Goal: Transaction & Acquisition: Purchase product/service

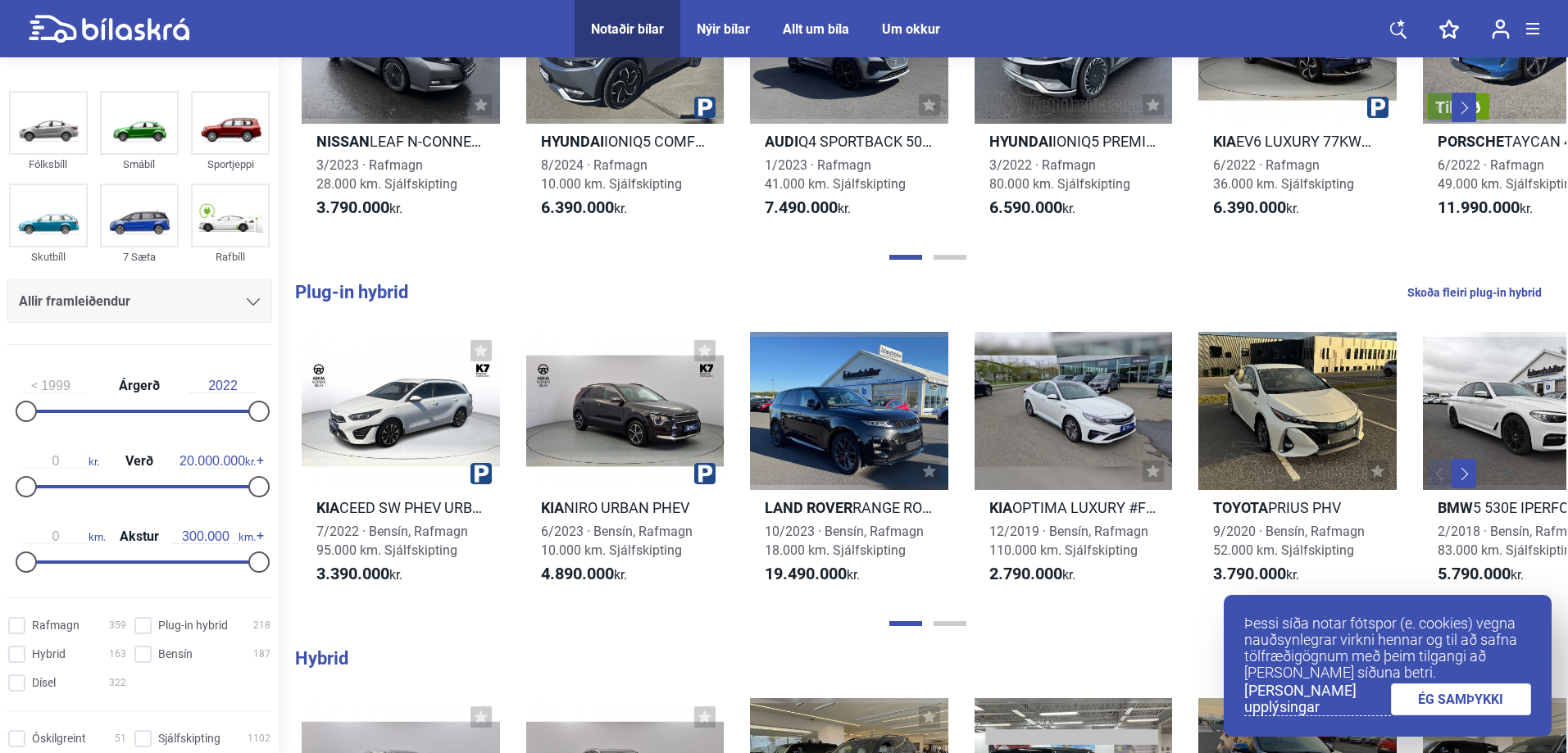
scroll to position [901, 0]
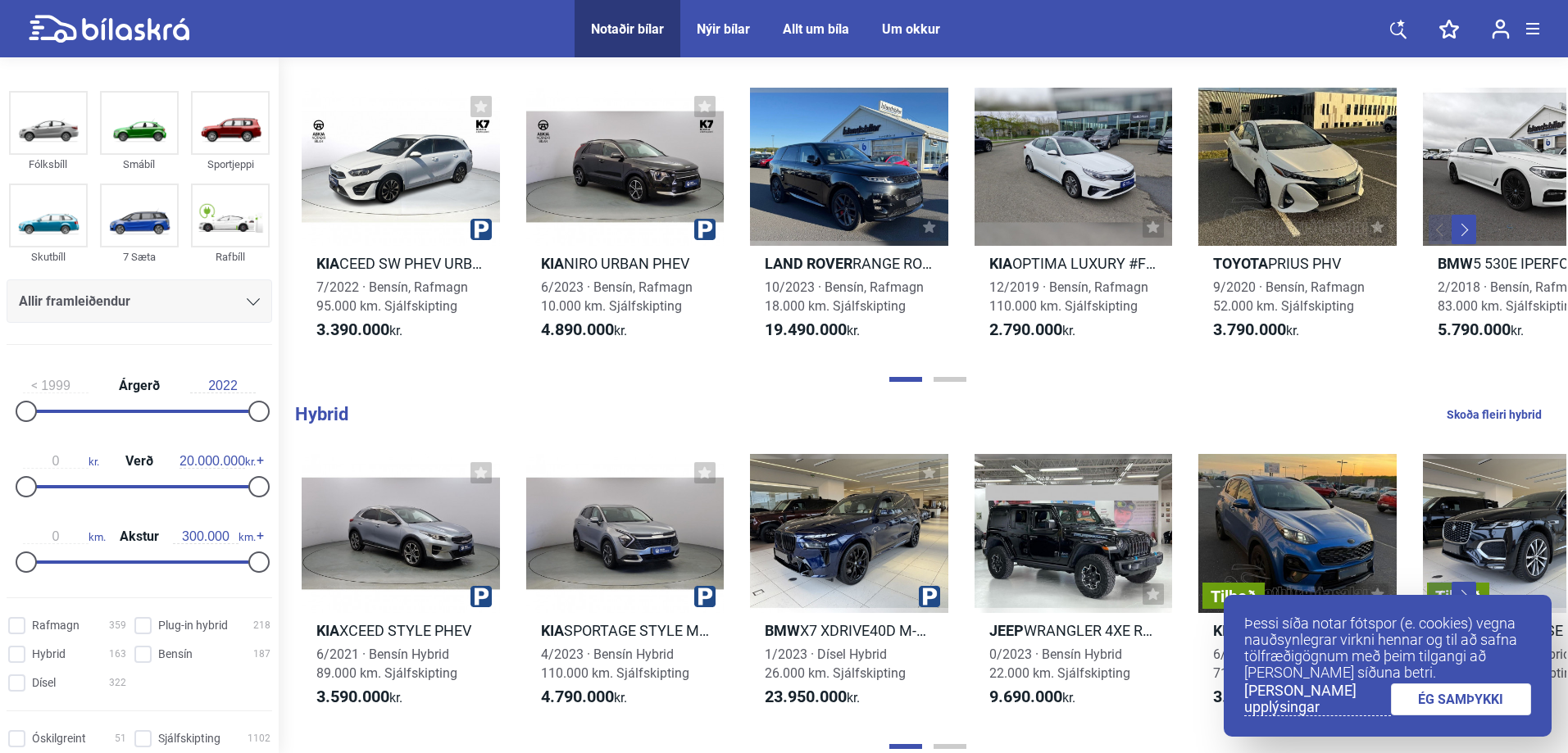
click at [1474, 699] on link "ÉG SAMÞYKKI" at bounding box center [1461, 699] width 141 height 32
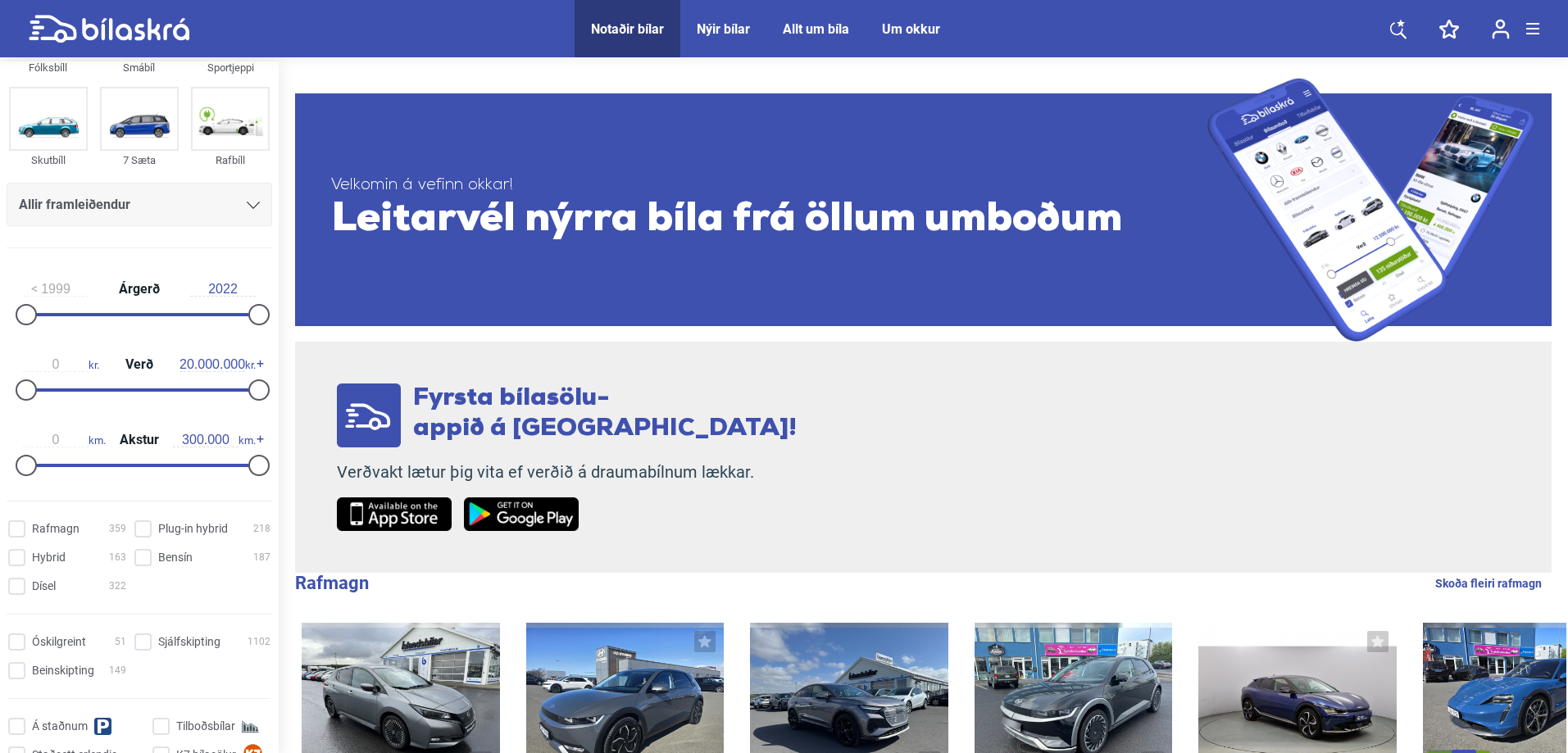
scroll to position [19, 0]
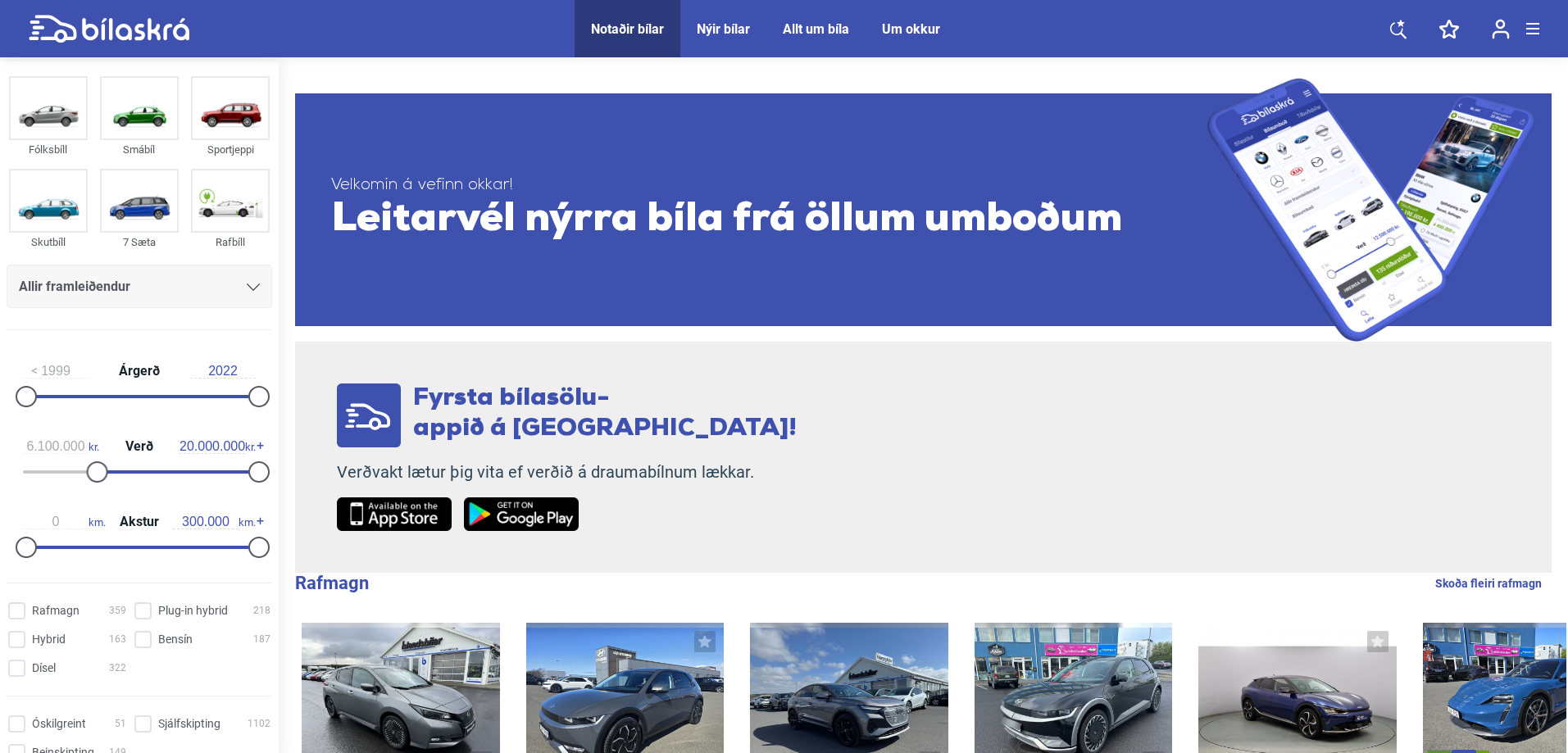
click at [94, 473] on div at bounding box center [175, 472] width 162 height 3
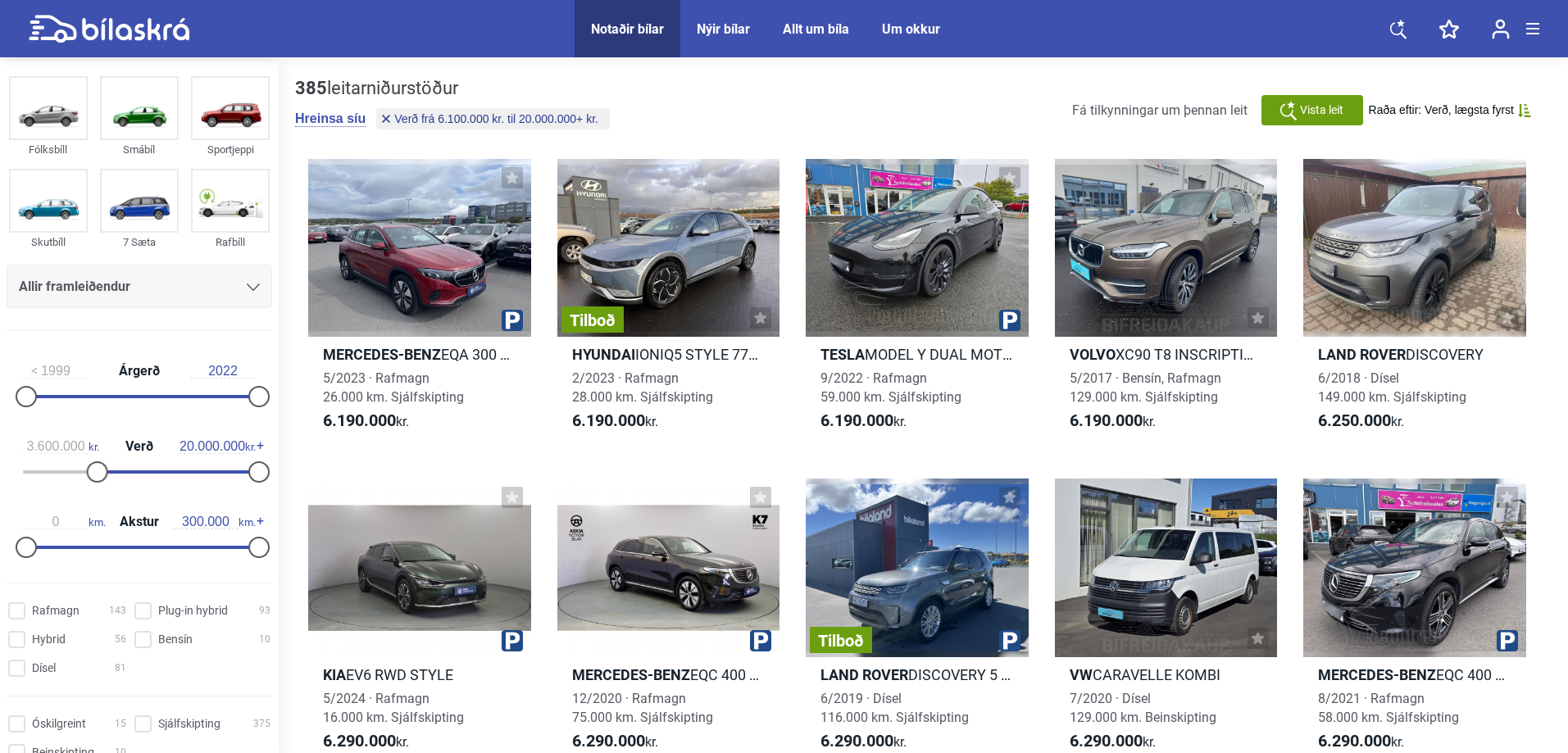
click at [63, 472] on div at bounding box center [139, 472] width 233 height 3
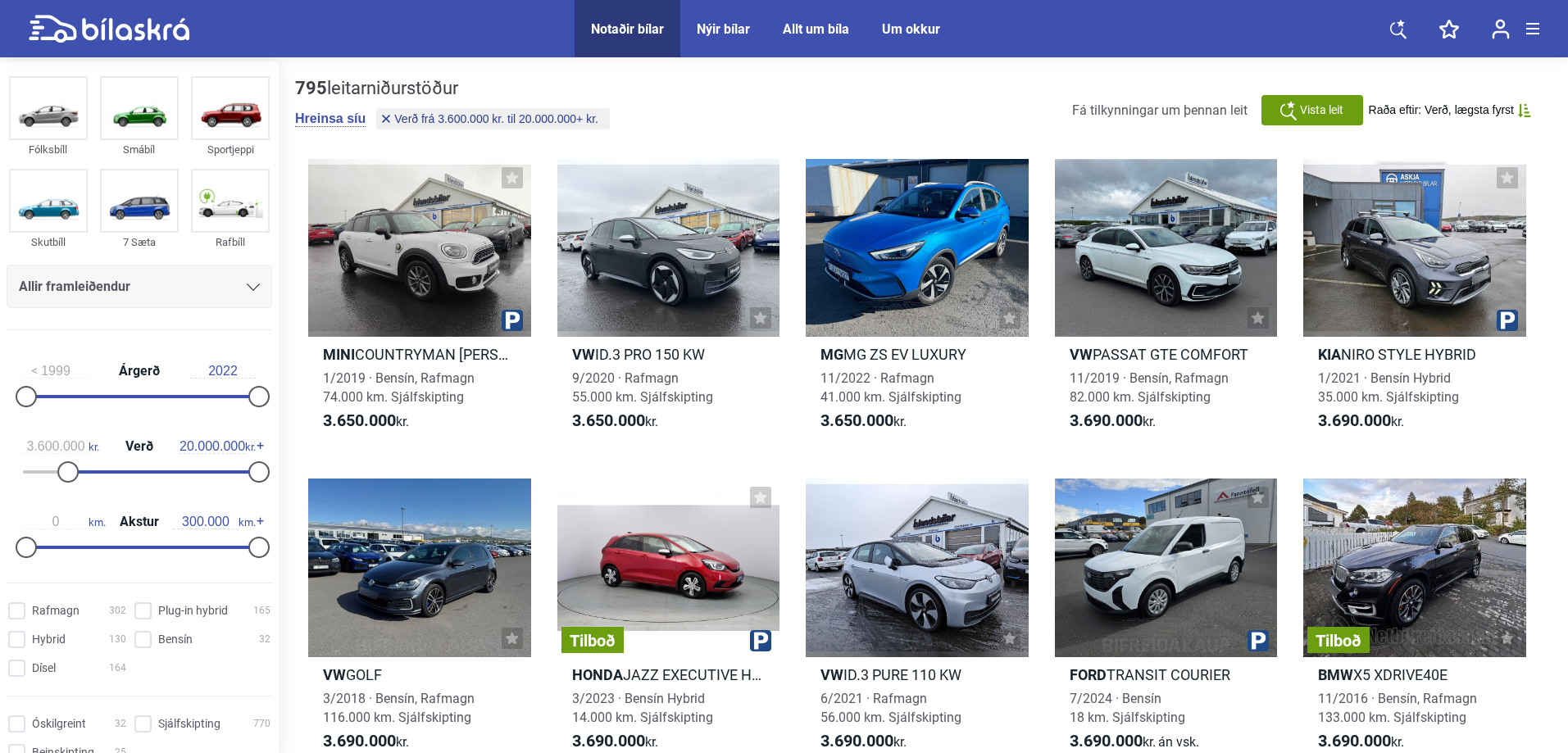
click at [49, 470] on div "3.600.000 kr. Verð 20.000.000 kr." at bounding box center [139, 456] width 265 height 76
type input "1.900.000"
drag, startPoint x: 70, startPoint y: 473, endPoint x: 50, endPoint y: 475, distance: 20.1
click at [50, 475] on div at bounding box center [48, 471] width 21 height 21
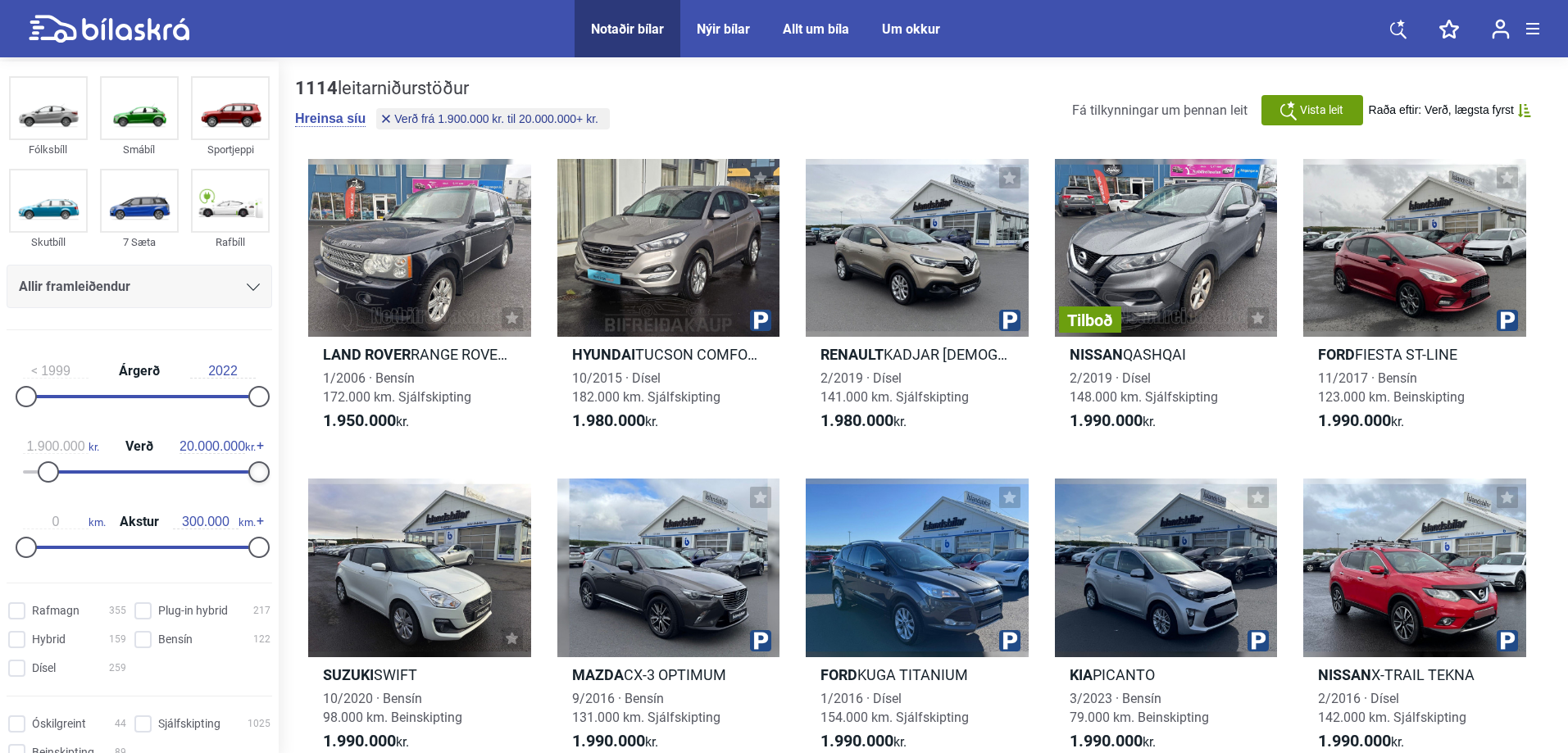
type input "19.900.000"
click at [255, 471] on div at bounding box center [258, 471] width 21 height 21
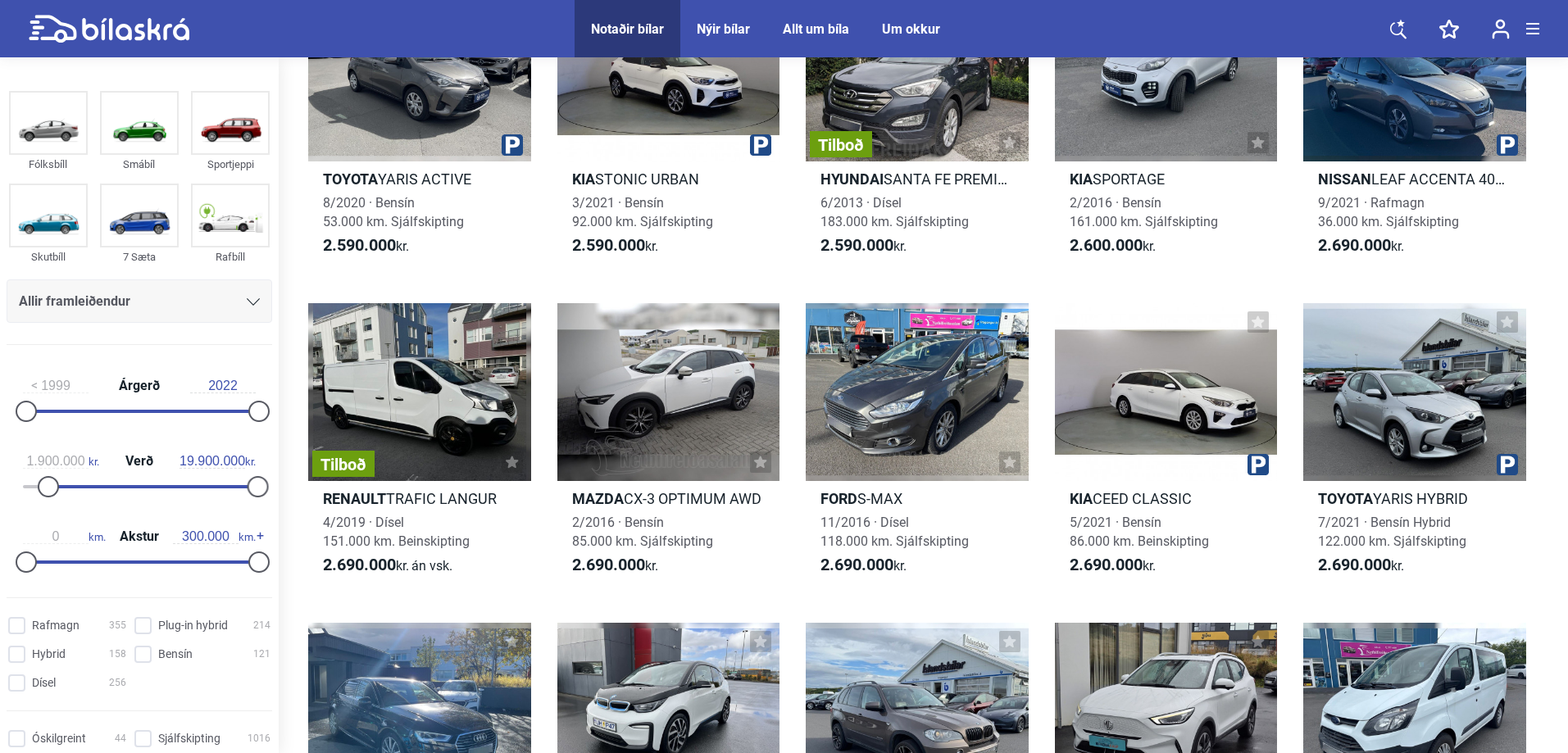
click at [247, 302] on icon at bounding box center [253, 302] width 13 height 7
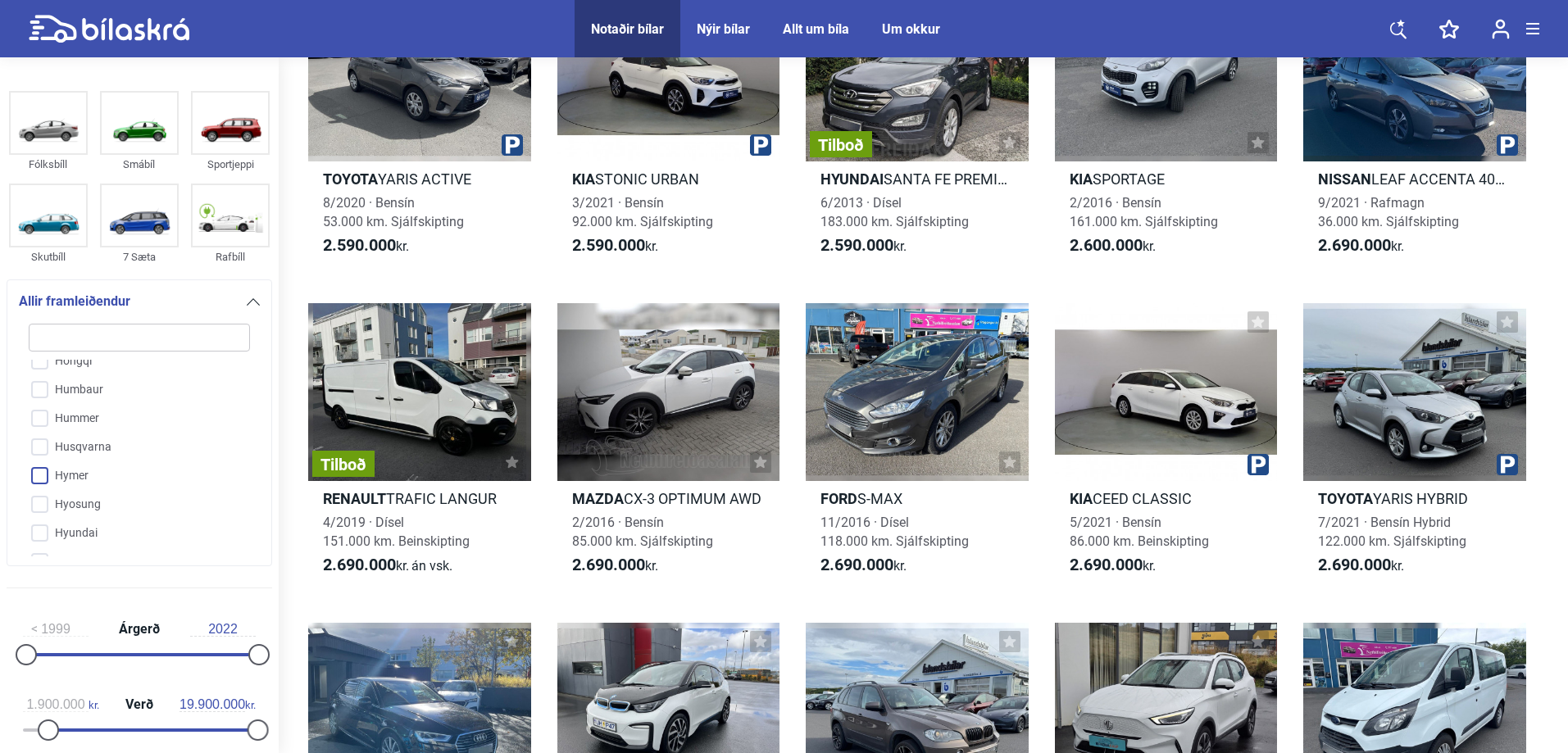
scroll to position [1443, 0]
click at [38, 451] on input "Hyundai" at bounding box center [129, 451] width 223 height 29
checkbox input "true"
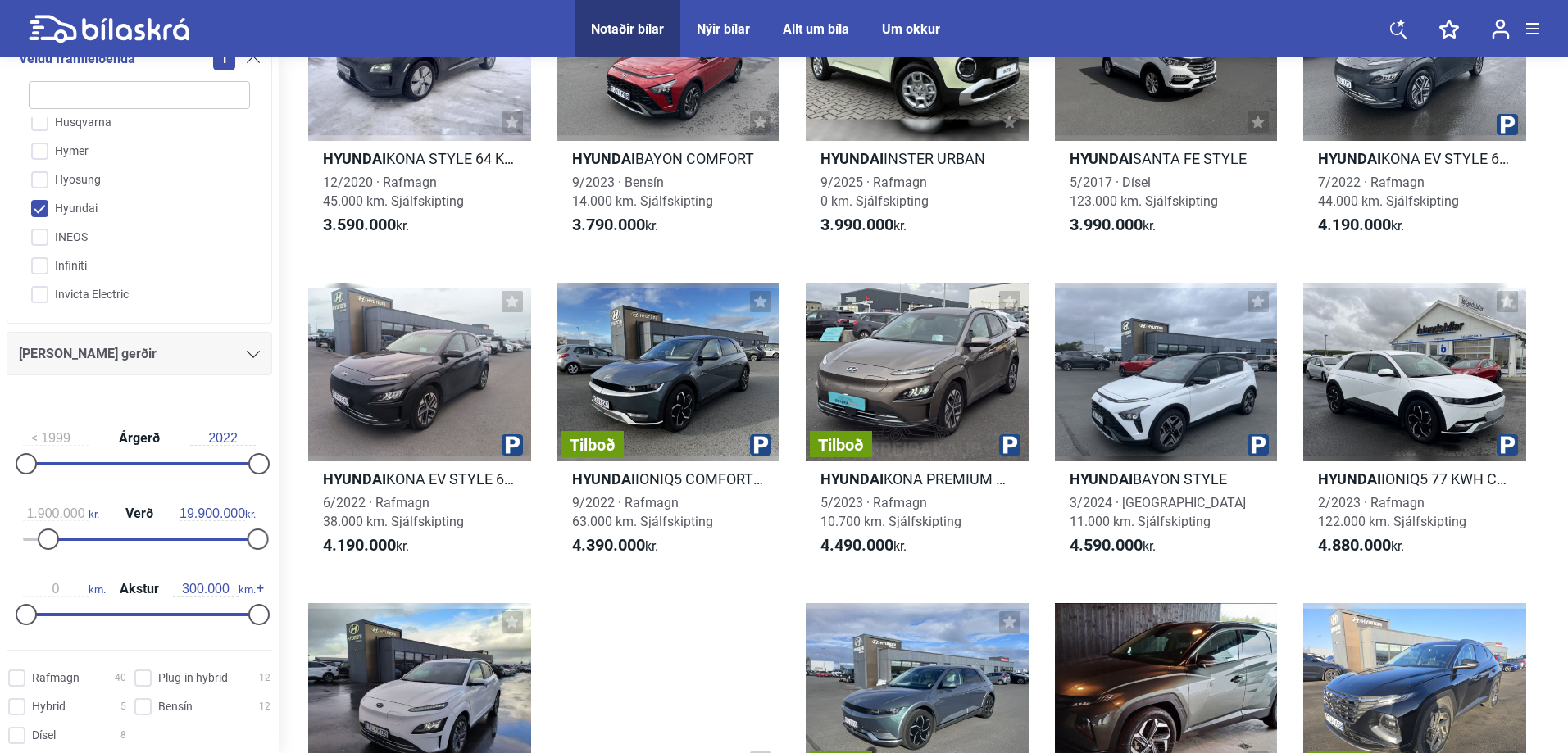
scroll to position [246, 0]
type input "5.300.000"
drag, startPoint x: 251, startPoint y: 534, endPoint x: 86, endPoint y: 538, distance: 165.0
click at [86, 538] on div at bounding box center [88, 536] width 21 height 21
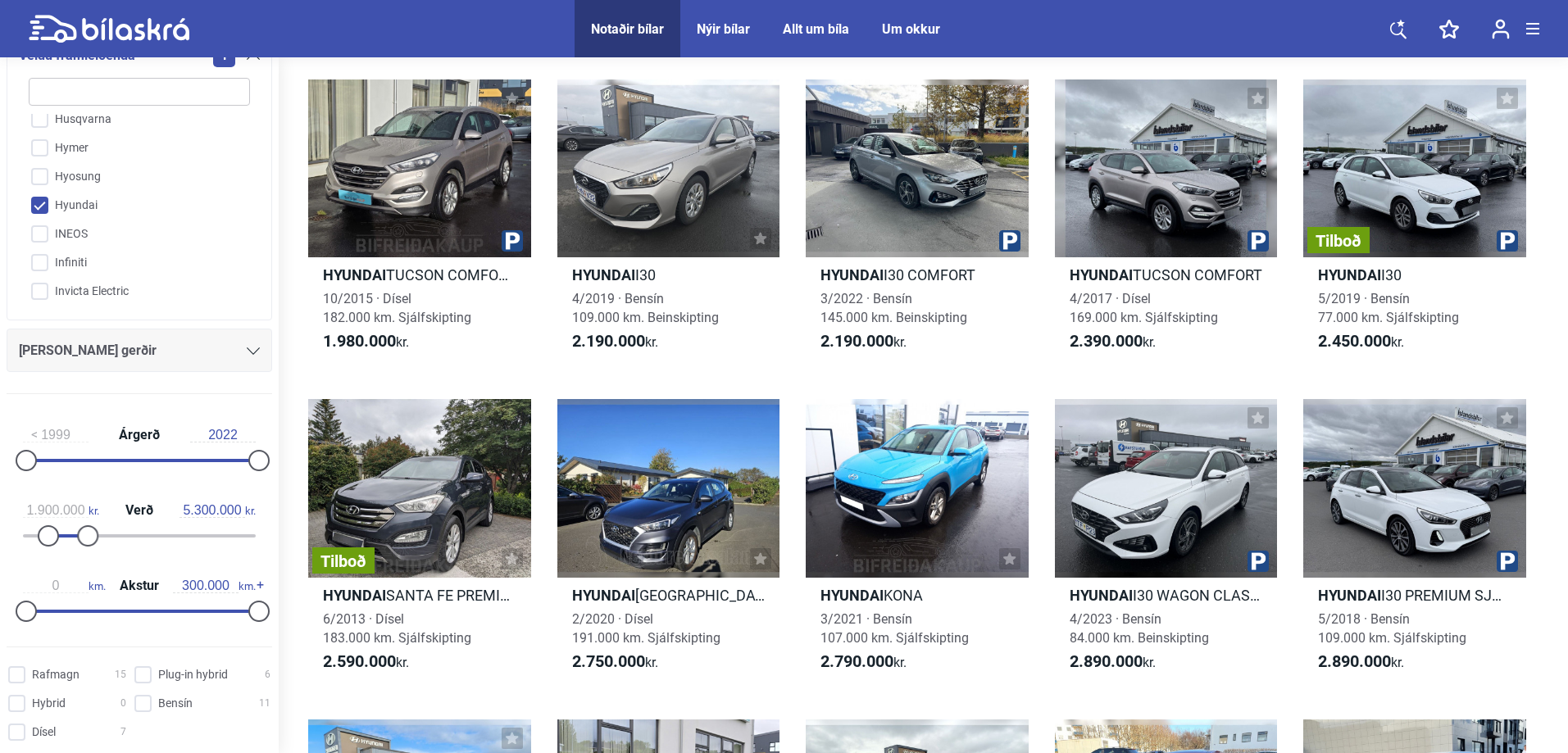
scroll to position [163, 0]
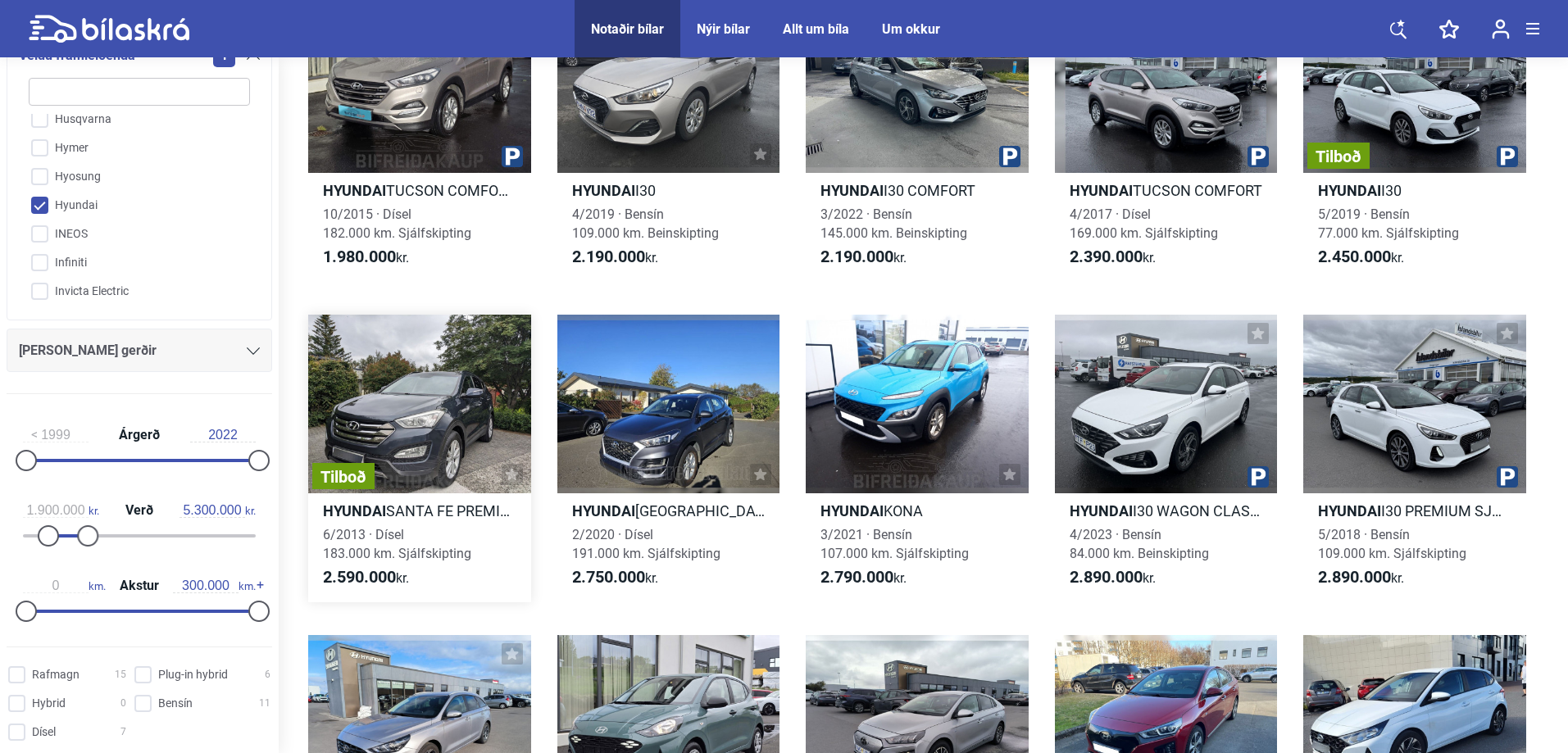
click at [410, 436] on div "Tilboð" at bounding box center [419, 403] width 223 height 177
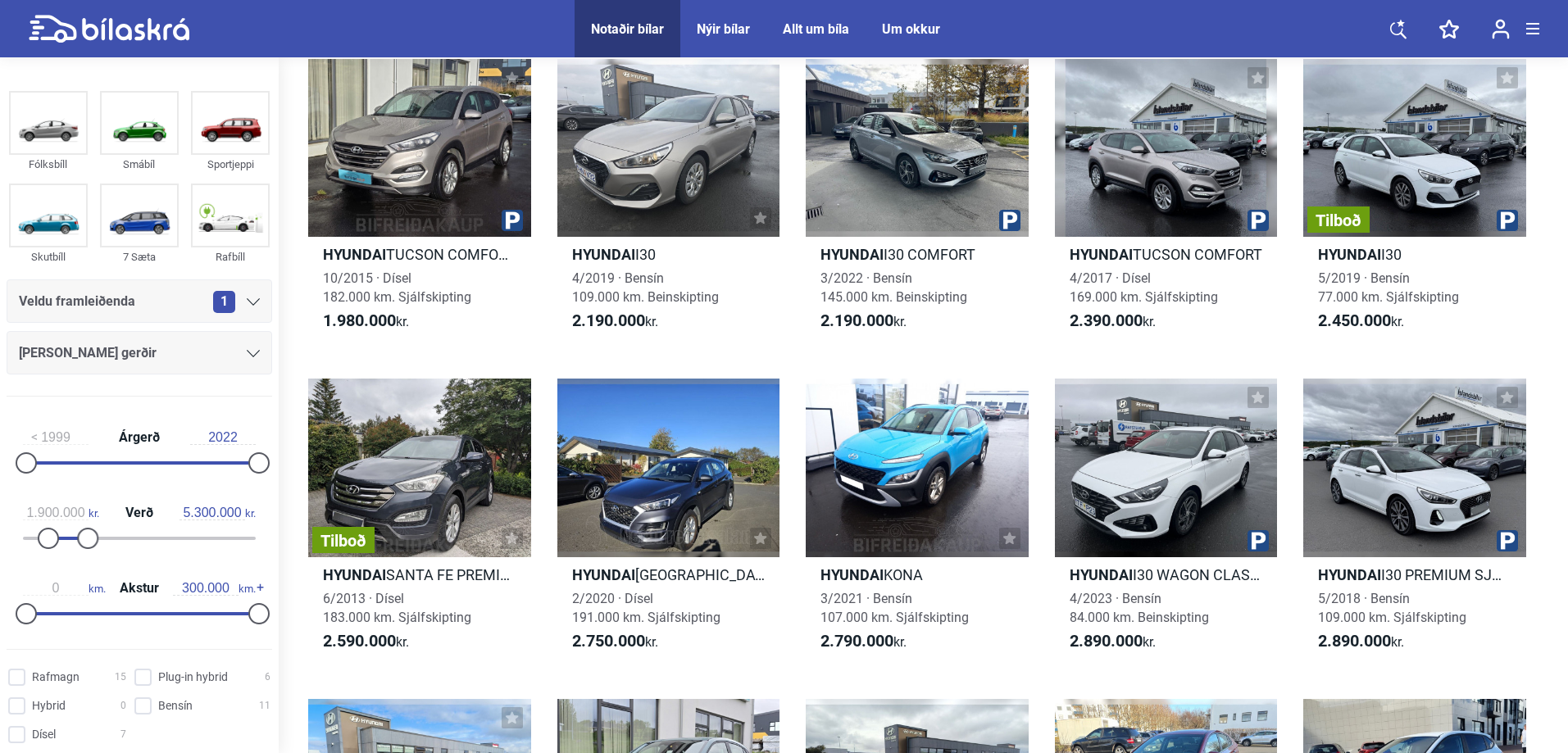
scroll to position [163, 0]
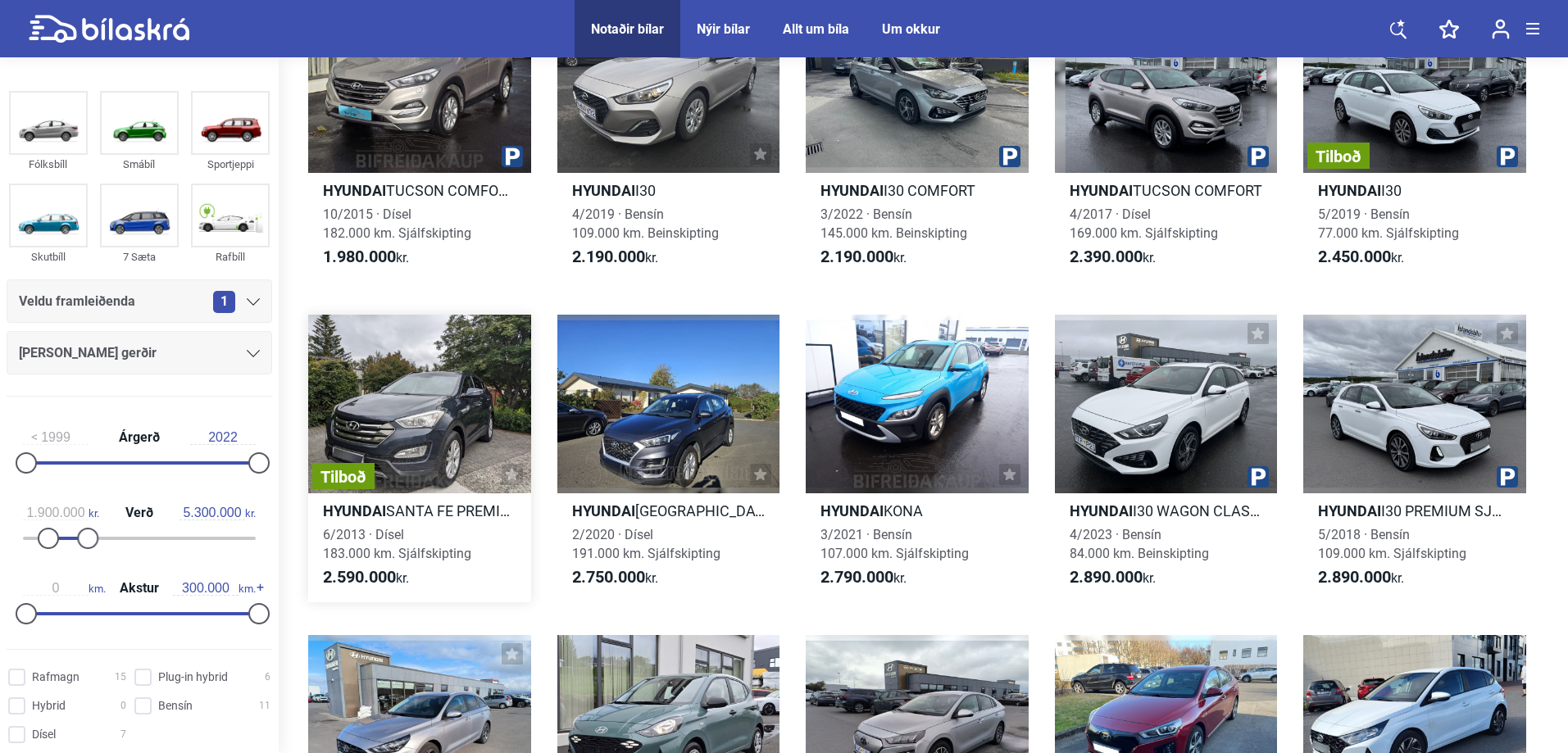
click at [363, 555] on span "6/2013 · Dísel 183.000 km. Sjálfskipting" at bounding box center [397, 544] width 149 height 35
